Goal: Participate in discussion: Engage in conversation with other users on a specific topic

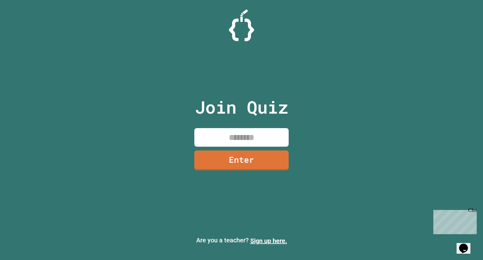
click at [273, 132] on input at bounding box center [241, 137] width 94 height 19
type input "********"
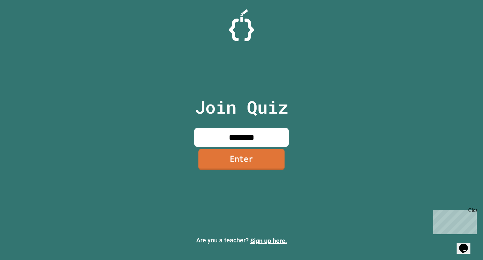
click at [277, 158] on link "Enter" at bounding box center [241, 159] width 86 height 21
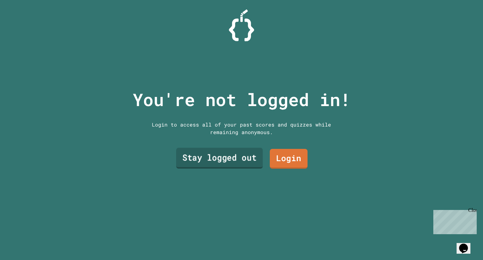
click at [253, 159] on link "Stay logged out" at bounding box center [219, 157] width 87 height 21
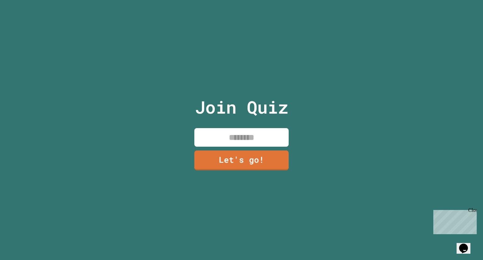
click at [262, 135] on input at bounding box center [241, 137] width 94 height 19
type input "***"
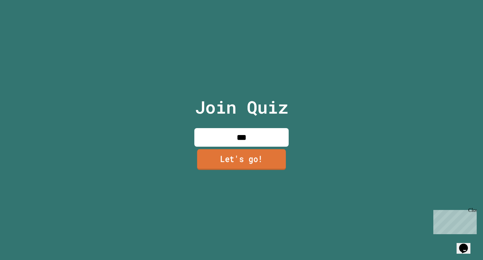
click at [256, 149] on link "Let's go!" at bounding box center [241, 159] width 89 height 21
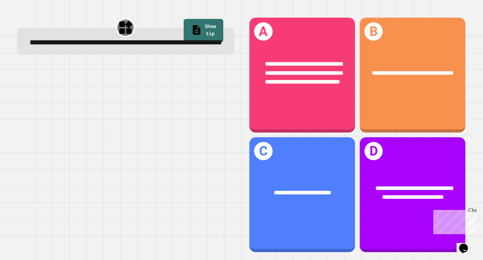
click at [198, 98] on div at bounding box center [125, 158] width 217 height 188
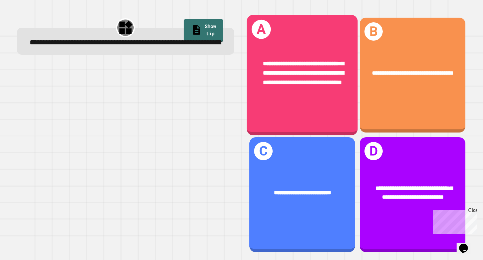
click at [288, 106] on div "**********" at bounding box center [302, 75] width 111 height 120
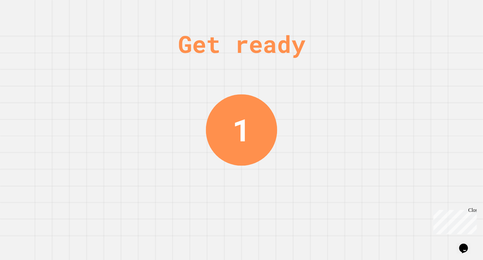
click at [371, 178] on div "Get ready 1" at bounding box center [241, 130] width 483 height 260
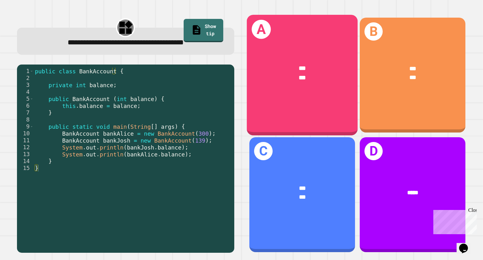
click at [320, 92] on div "*** ***" at bounding box center [302, 73] width 111 height 43
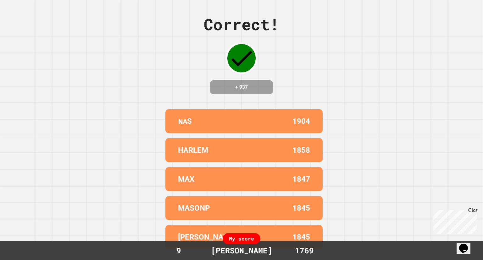
scroll to position [2, 0]
click at [396, 114] on div "Correct! + 937 ɴᴀS 1904 HARLEM 1858 [PERSON_NAME] 1847 MASONP 1845 [PERSON_NAME…" at bounding box center [241, 130] width 483 height 260
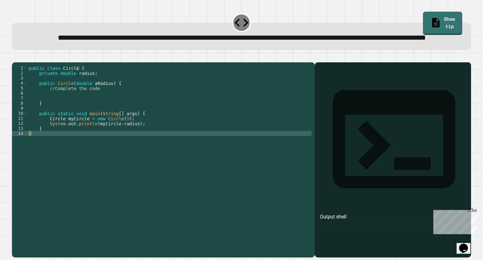
click at [111, 112] on div "public class Circle { private double radius ; public Circle ( double aRadius ) …" at bounding box center [169, 145] width 284 height 161
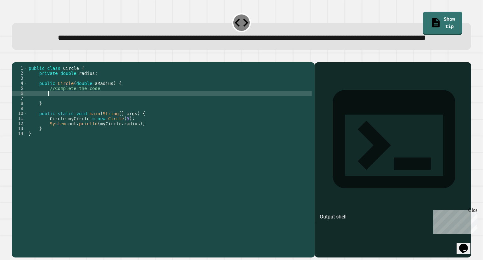
click at [111, 112] on div "public class Circle { private double radius ; public Circle ( double aRadius ) …" at bounding box center [169, 145] width 284 height 161
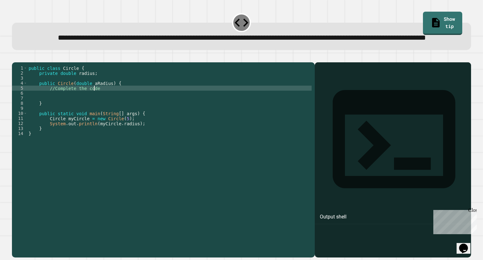
click at [111, 109] on div "public class Circle { private double radius ; public Circle ( double aRadius ) …" at bounding box center [169, 145] width 284 height 161
type textarea "*"
type textarea "**********"
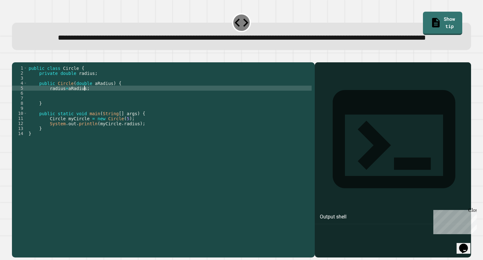
click at [15, 57] on icon "button" at bounding box center [15, 57] width 0 height 0
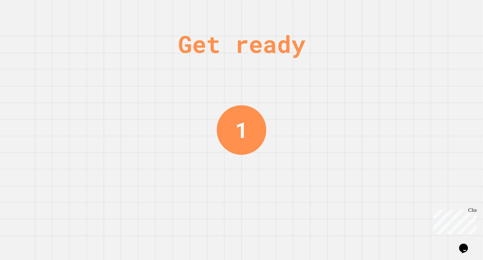
click at [150, 155] on div "Get ready 1" at bounding box center [241, 130] width 483 height 260
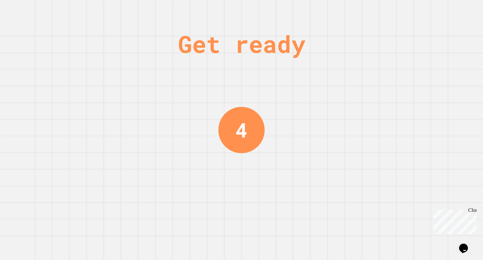
scroll to position [0, 0]
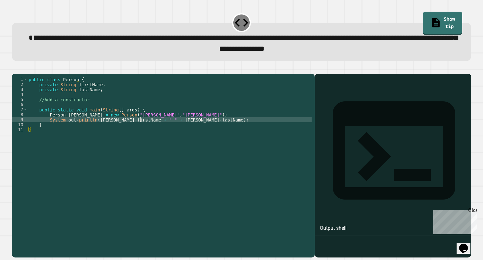
click at [140, 129] on div "public class Person { private String firstName ; private String lastName ; //Ad…" at bounding box center [169, 157] width 284 height 161
click at [90, 110] on div "public class Person { private String firstName ; private String lastName ; //Ad…" at bounding box center [169, 157] width 284 height 161
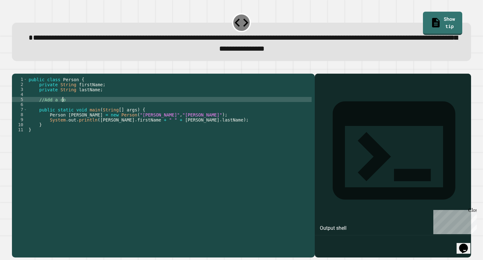
type textarea "*"
type textarea "**********"
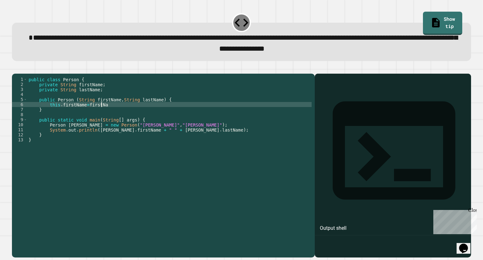
scroll to position [0, 5]
type textarea "**********"
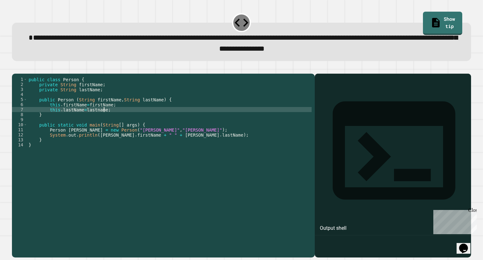
click at [15, 68] on icon "button" at bounding box center [15, 68] width 0 height 0
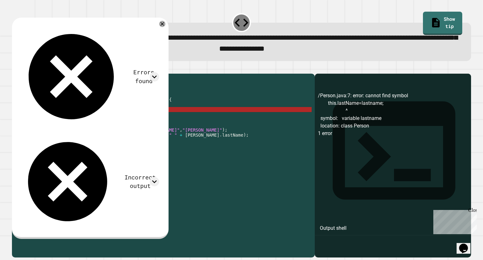
click at [128, 118] on div "public class Person { private String firstName ; private String lastName ; publ…" at bounding box center [169, 157] width 284 height 161
click at [94, 119] on div "public class Person { private String firstName ; private String lastName ; publ…" at bounding box center [169, 157] width 284 height 161
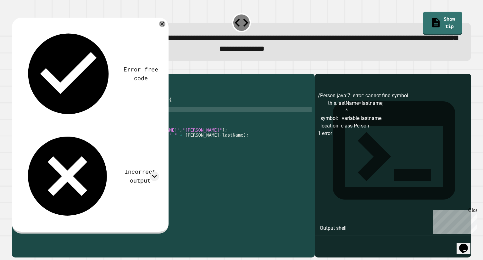
type textarea "**********"
click at [20, 74] on div at bounding box center [241, 70] width 458 height 8
click at [21, 72] on icon "button" at bounding box center [19, 72] width 3 height 4
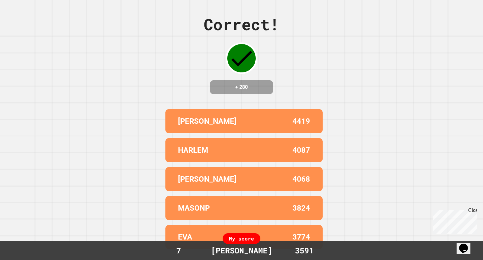
scroll to position [2, 0]
click at [250, 169] on div "[PERSON_NAME] 4419 HARLEM 4087 [PERSON_NAME] R 4068 MASONP 3824 EVA 3774" at bounding box center [241, 179] width 157 height 145
click at [472, 209] on div "Close" at bounding box center [472, 211] width 8 height 8
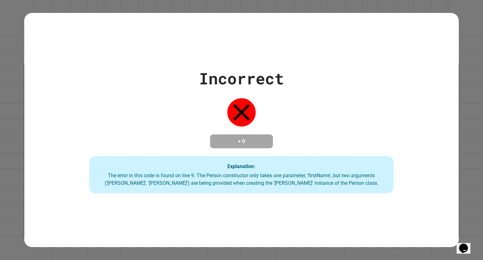
click at [245, 137] on h4 "+ 0" at bounding box center [241, 141] width 50 height 8
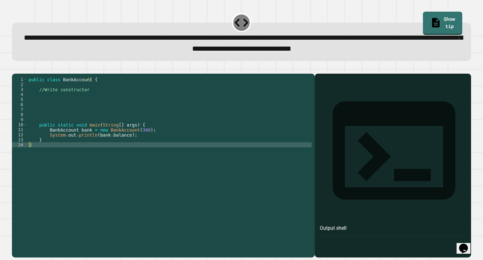
click at [126, 105] on div "public class BankAccount { //Write constructor public static void main ( String…" at bounding box center [169, 157] width 284 height 161
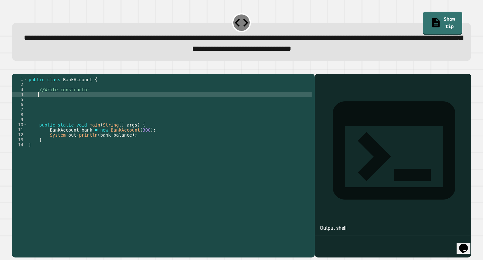
click at [127, 100] on div "public class BankAccount { //Write constructor public static void main ( String…" at bounding box center [169, 157] width 284 height 161
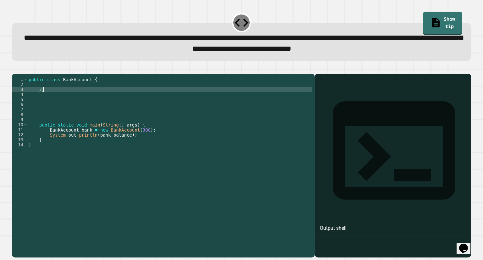
type textarea "*"
type textarea "**********"
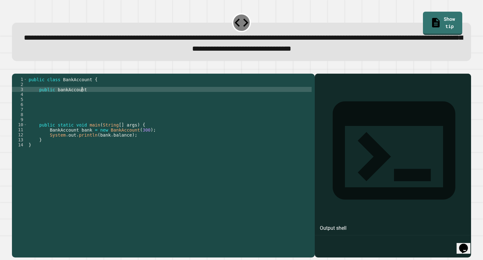
scroll to position [0, 3]
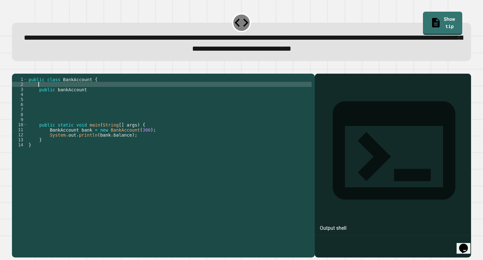
click at [62, 92] on div "public class BankAccount { public bankAccount public static void main ( String …" at bounding box center [169, 157] width 284 height 161
type textarea "*"
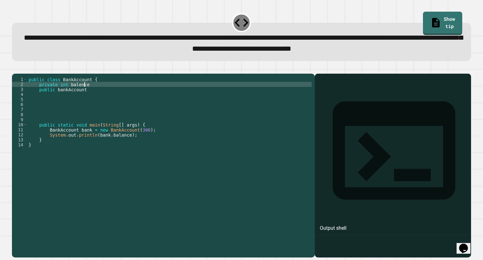
scroll to position [0, 4]
click at [91, 100] on div "public class BankAccount { private int balence ; public bankAccount public stat…" at bounding box center [169, 157] width 284 height 161
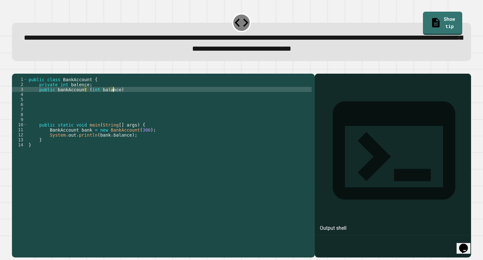
scroll to position [0, 6]
click at [78, 95] on div "public class BankAccount { private int balence ; public bankAccount ( int balan…" at bounding box center [169, 157] width 284 height 161
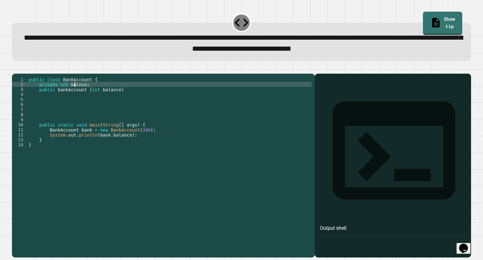
scroll to position [0, 3]
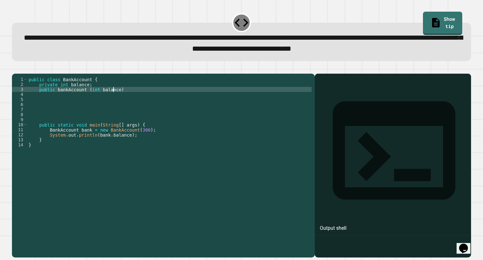
click at [113, 98] on div "public class BankAccount { private int balance ; public bankAccount ( int balan…" at bounding box center [169, 157] width 284 height 161
click at [119, 100] on div "public class BankAccount { private int balance ; public bankAccount ( int balan…" at bounding box center [169, 157] width 284 height 161
type textarea "**********"
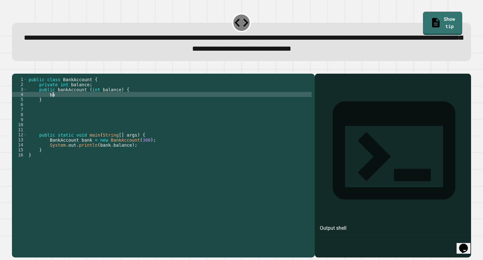
type textarea "*"
click at [15, 68] on icon "button" at bounding box center [15, 68] width 0 height 0
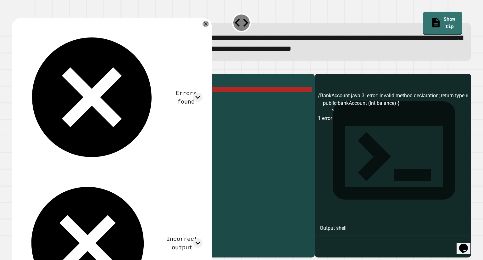
click at [84, 98] on div "public class BankAccount { private int balance ; public bankAccount ( int balan…" at bounding box center [169, 157] width 284 height 161
click at [80, 116] on div "public class BankAccount { private int balance ; public bankAccount ( int balan…" at bounding box center [169, 157] width 284 height 161
click at [58, 100] on div "public class BankAccount { private int balance ; public bankAccount ( int balan…" at bounding box center [169, 157] width 284 height 161
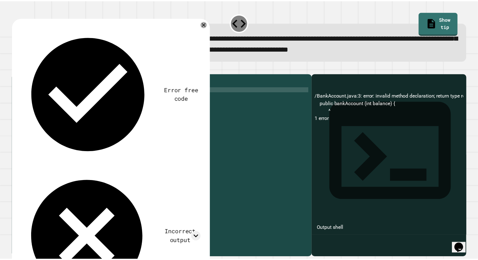
scroll to position [0, 2]
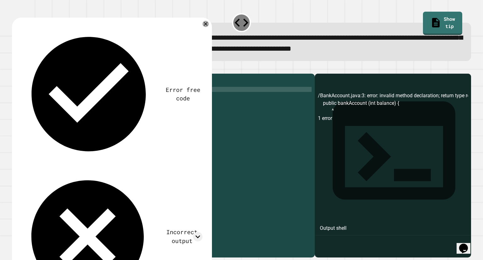
type textarea "**********"
click at [15, 68] on icon "button" at bounding box center [15, 68] width 0 height 0
